Goal: Contribute content: Add original content to the website for others to see

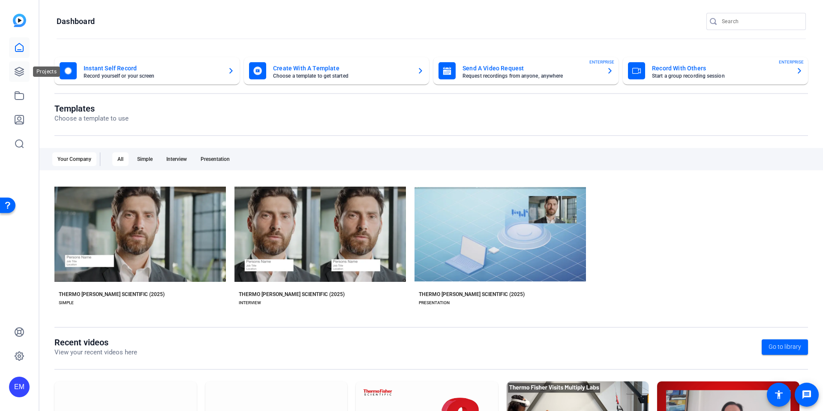
click at [16, 68] on icon at bounding box center [19, 71] width 9 height 9
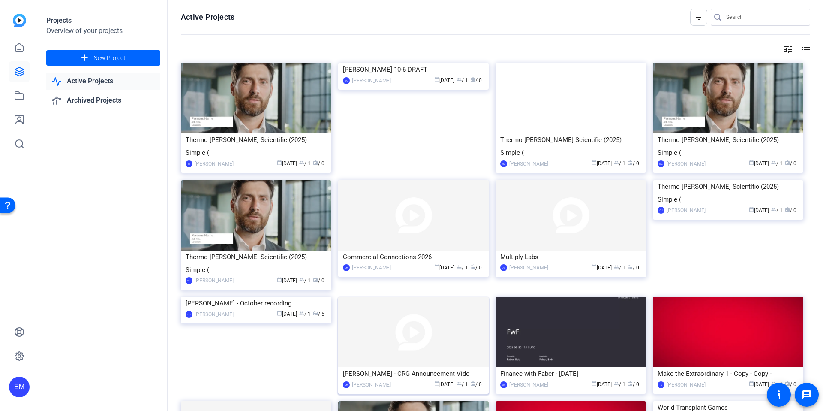
click at [396, 367] on div "[PERSON_NAME] - CRG Announcement Vide" at bounding box center [413, 373] width 141 height 13
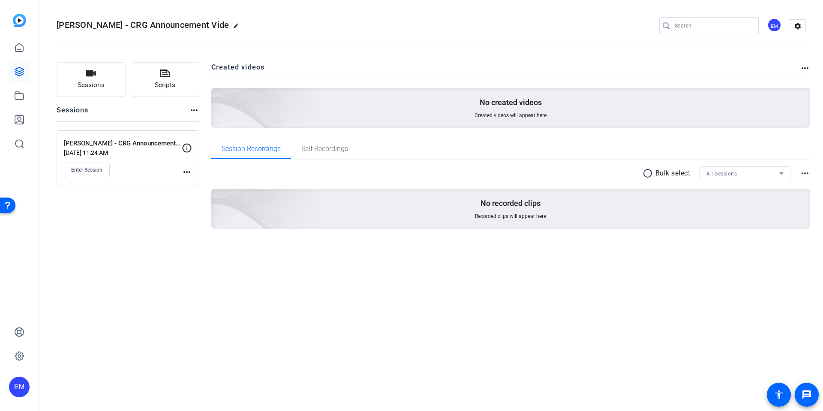
click at [138, 278] on div "[PERSON_NAME] - CRG Announcement Vide edit EM settings Sessions Scripts Session…" at bounding box center [431, 205] width 784 height 411
click at [177, 69] on button "Scripts" at bounding box center [165, 79] width 69 height 34
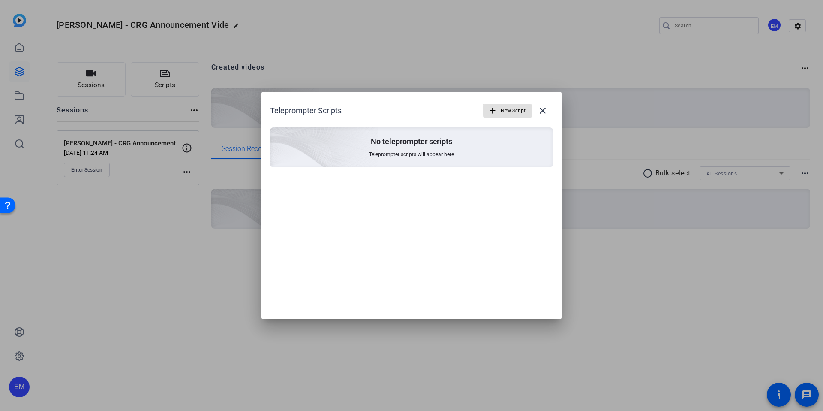
click at [506, 105] on span "New Script" at bounding box center [513, 110] width 25 height 16
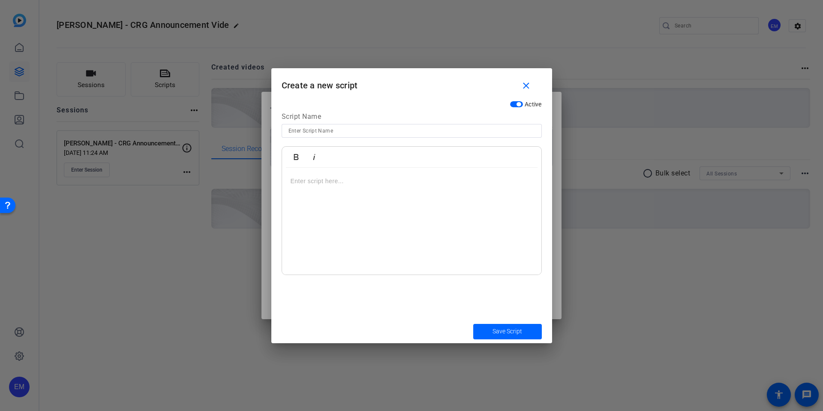
click at [334, 129] on input at bounding box center [412, 131] width 247 height 10
type input "[DEMOGRAPHIC_DATA] Script"
click at [361, 206] on div at bounding box center [411, 221] width 259 height 107
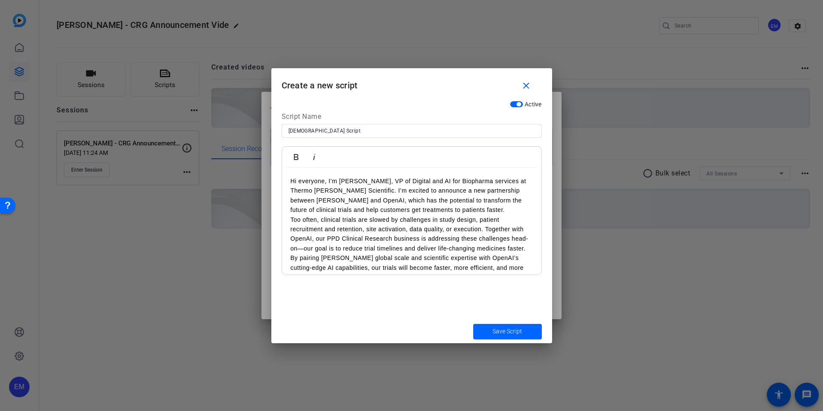
click at [492, 209] on p "Hi everyone, I’m [PERSON_NAME], VP of Digital and AI for Biopharma services at …" at bounding box center [412, 195] width 242 height 39
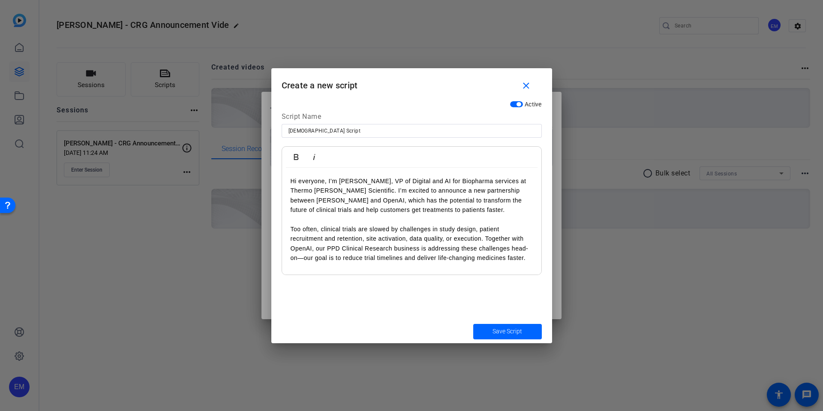
click at [489, 211] on p "Hi everyone, I’m [PERSON_NAME], VP of Digital and AI for Biopharma services at …" at bounding box center [412, 195] width 242 height 39
click at [508, 333] on span "Save Script" at bounding box center [508, 331] width 30 height 9
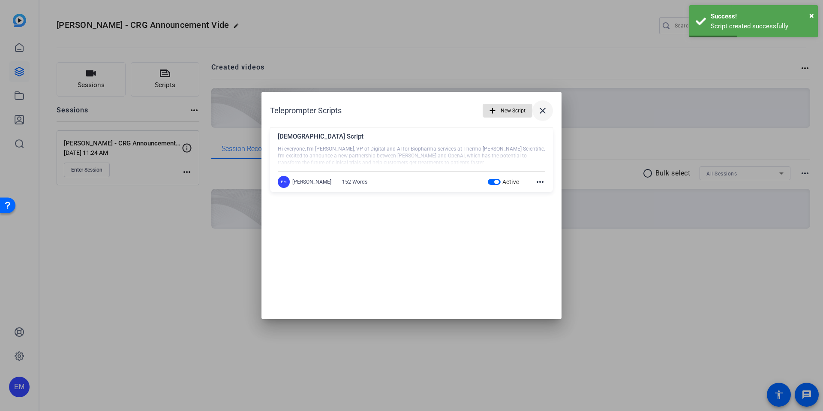
click at [543, 110] on mat-icon "close" at bounding box center [543, 110] width 10 height 10
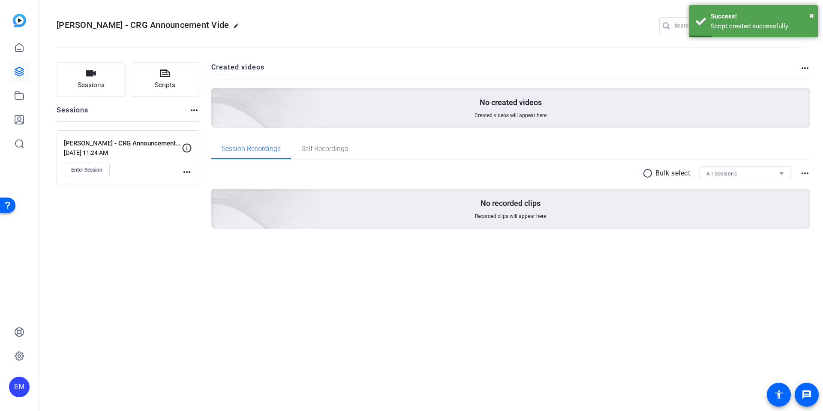
click at [486, 250] on div "radio_button_unchecked Bulk select All Sessions more_horiz No recorded clips Re…" at bounding box center [510, 208] width 599 height 96
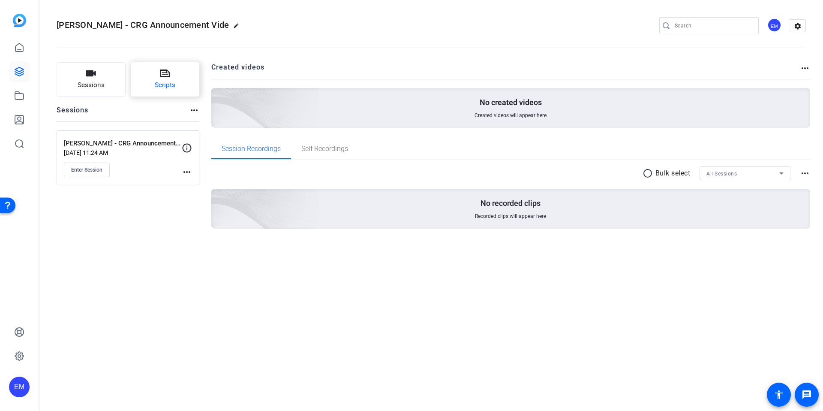
click at [175, 81] on button "Scripts" at bounding box center [165, 79] width 69 height 34
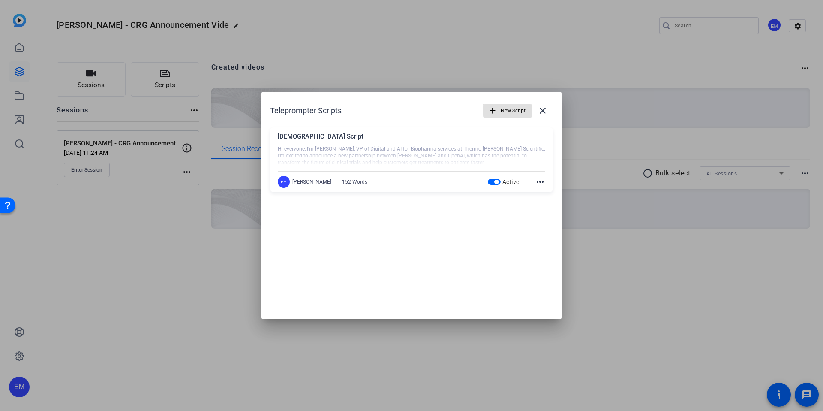
drag, startPoint x: 422, startPoint y: 230, endPoint x: 407, endPoint y: 230, distance: 14.6
click at [421, 230] on div "Teleprompter Scripts add New Script close [DEMOGRAPHIC_DATA] Script Hi everyone…" at bounding box center [412, 205] width 300 height 227
click at [543, 108] on mat-icon "close" at bounding box center [543, 110] width 10 height 10
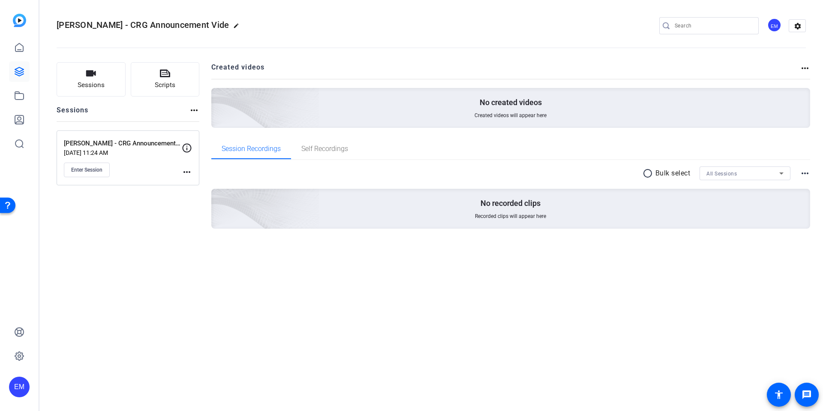
click at [161, 305] on div "[PERSON_NAME] - CRG Announcement Vide edit EM settings Sessions Scripts Session…" at bounding box center [431, 205] width 784 height 411
